Goal: Information Seeking & Learning: Learn about a topic

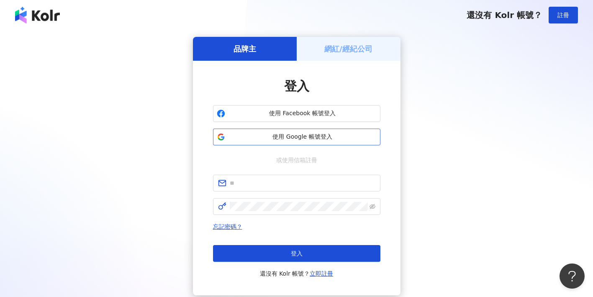
click at [265, 137] on span "使用 Google 帳號登入" at bounding box center [303, 137] width 148 height 8
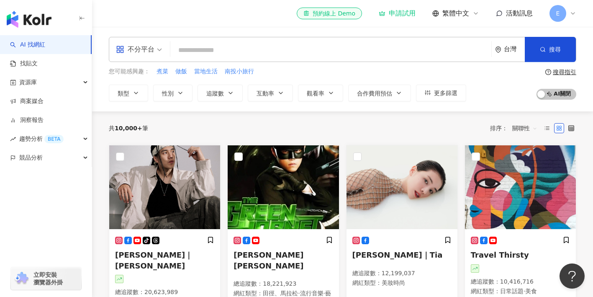
type input "*"
click at [135, 90] on icon "button" at bounding box center [136, 93] width 7 height 7
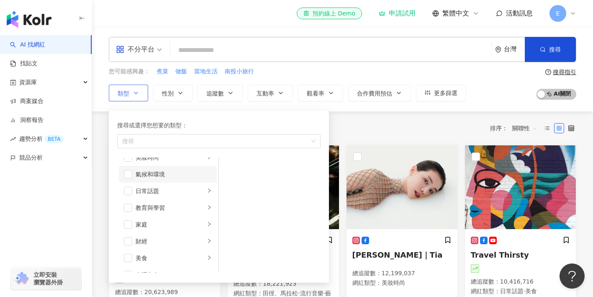
scroll to position [26, 0]
click at [174, 195] on div "日常話題" at bounding box center [170, 191] width 69 height 9
click at [174, 189] on div "生活風格" at bounding box center [170, 188] width 69 height 9
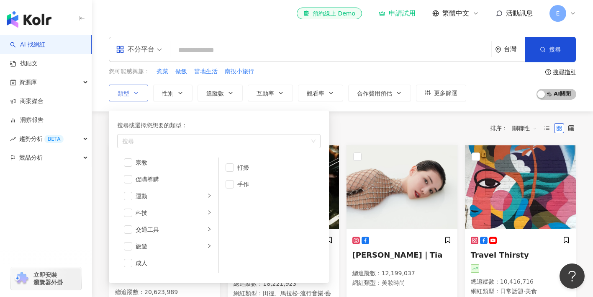
scroll to position [290, 0]
click at [148, 141] on div "button" at bounding box center [214, 141] width 191 height 6
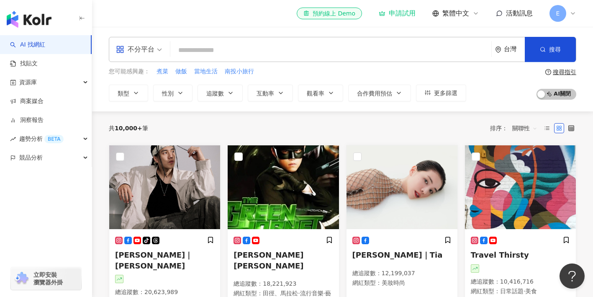
click at [198, 55] on input "search" at bounding box center [331, 50] width 314 height 16
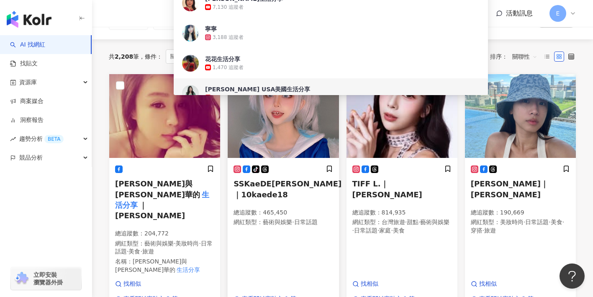
scroll to position [72, 0]
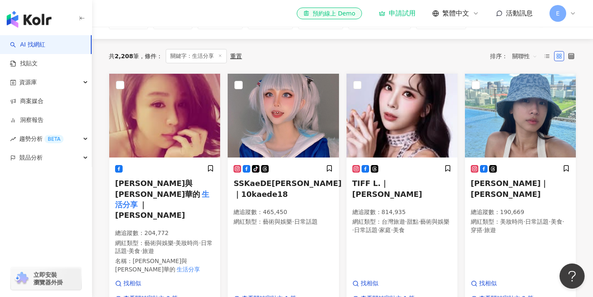
click at [343, 222] on div "TIFF L.｜[PERSON_NAME] 總追蹤數 ： 814,935 網紅類型 ： 台灣旅遊 · 甜點 · 藝術與娛樂 · 日常話題 · 家庭 · 美食 …" at bounding box center [402, 191] width 118 height 236
click at [570, 57] on icon at bounding box center [571, 56] width 6 height 6
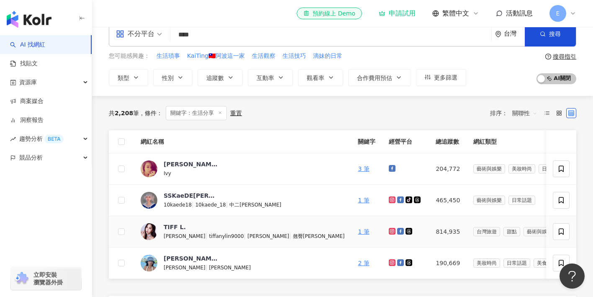
scroll to position [0, 0]
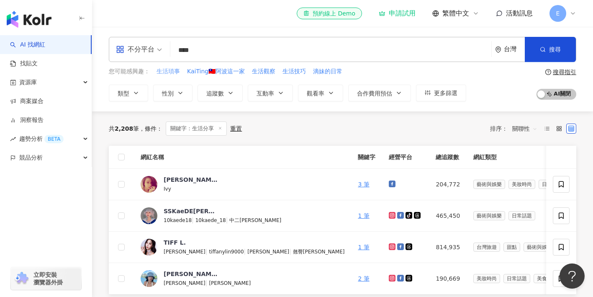
click at [174, 71] on span "生活瑣事" at bounding box center [168, 71] width 23 height 8
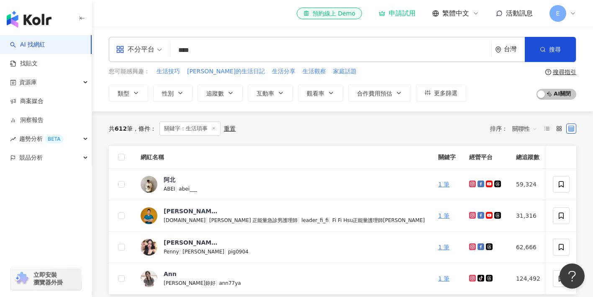
click at [214, 46] on input "****" at bounding box center [331, 50] width 314 height 16
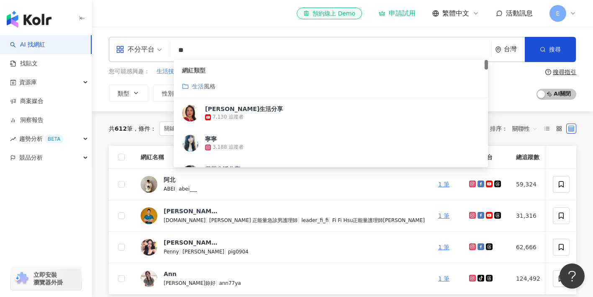
type input "*"
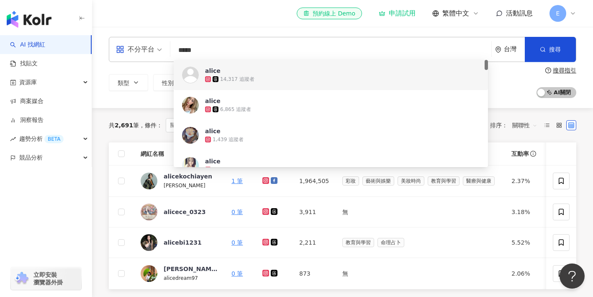
type input "*****"
